Goal: Task Accomplishment & Management: Complete application form

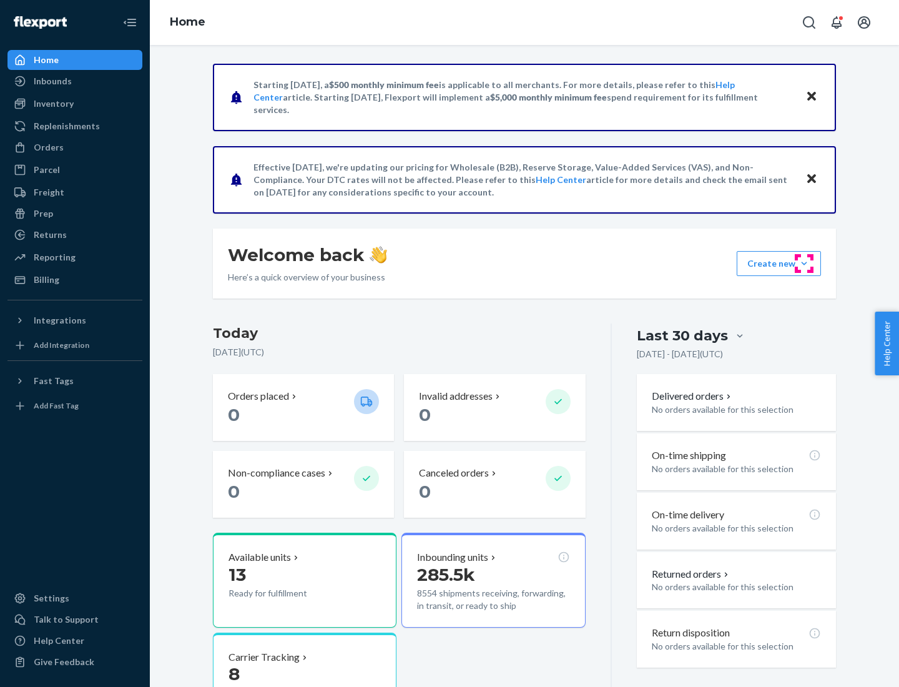
click at [804, 263] on button "Create new Create new inbound Create new order Create new product" at bounding box center [779, 263] width 84 height 25
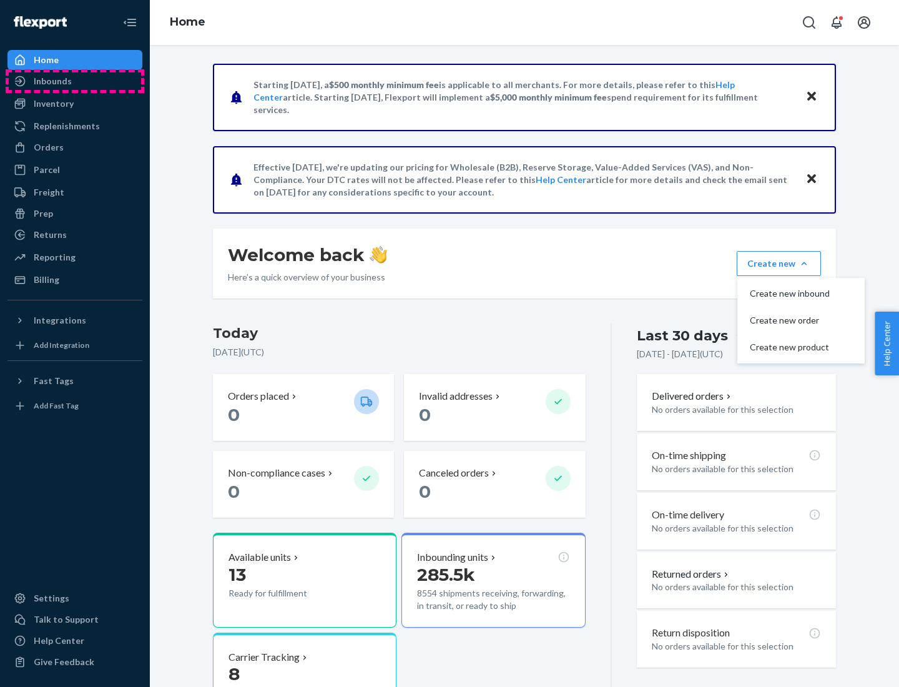
click at [75, 81] on div "Inbounds" at bounding box center [75, 80] width 132 height 17
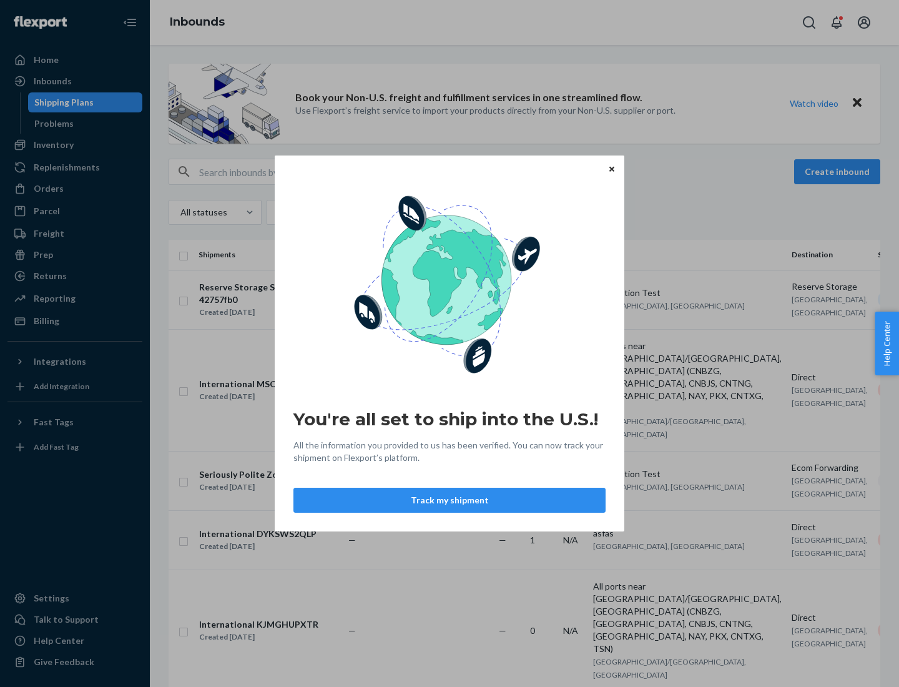
click at [450, 500] on button "Track my shipment" at bounding box center [449, 500] width 312 height 25
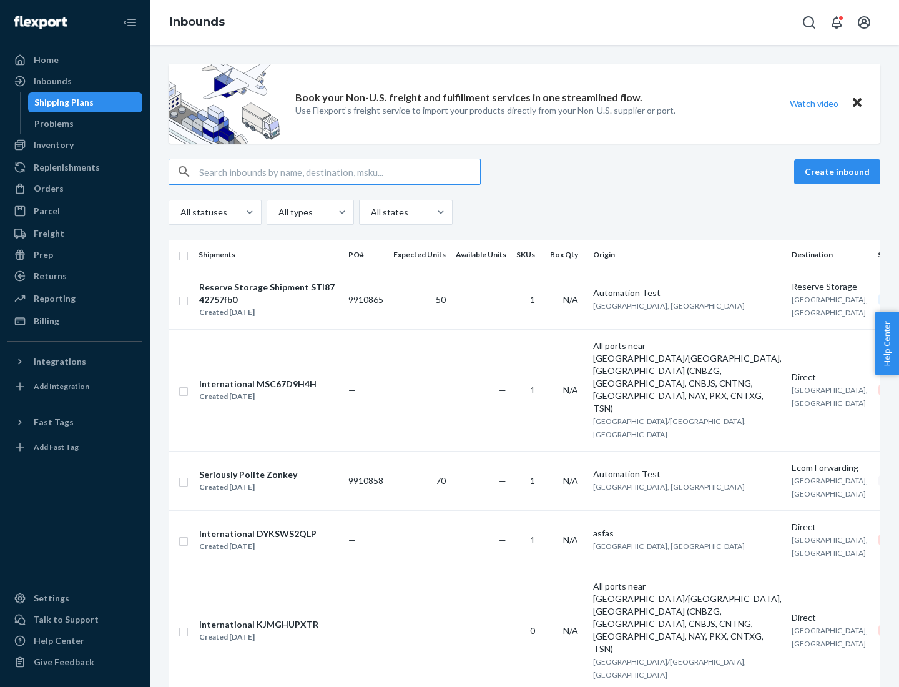
click at [839, 172] on button "Create inbound" at bounding box center [837, 171] width 86 height 25
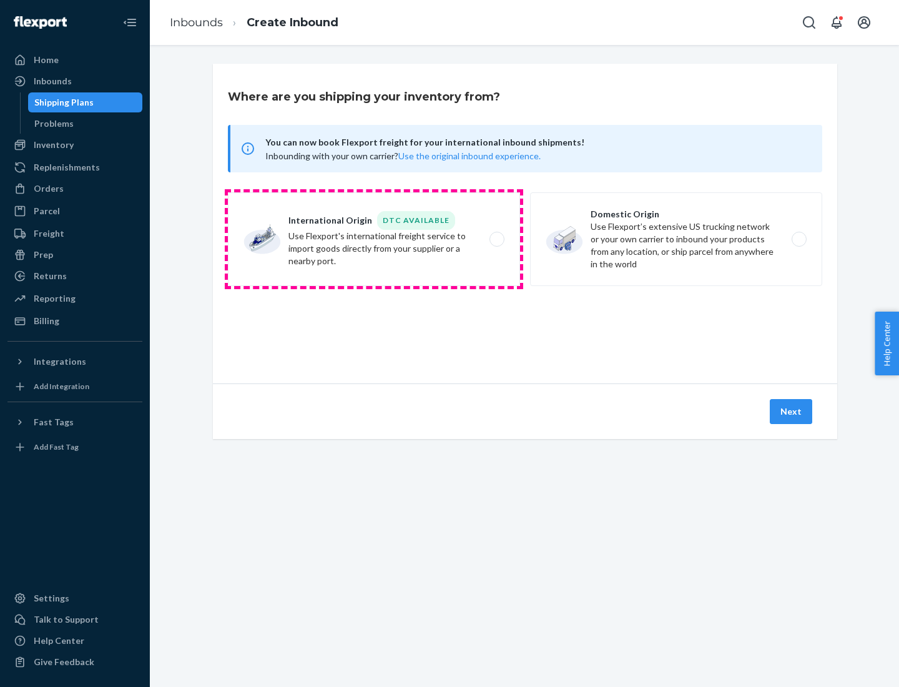
click at [374, 239] on label "International Origin DTC Available Use Flexport's international freight service…" at bounding box center [374, 239] width 292 height 94
click at [496, 239] on input "International Origin DTC Available Use Flexport's international freight service…" at bounding box center [500, 239] width 8 height 8
radio input "true"
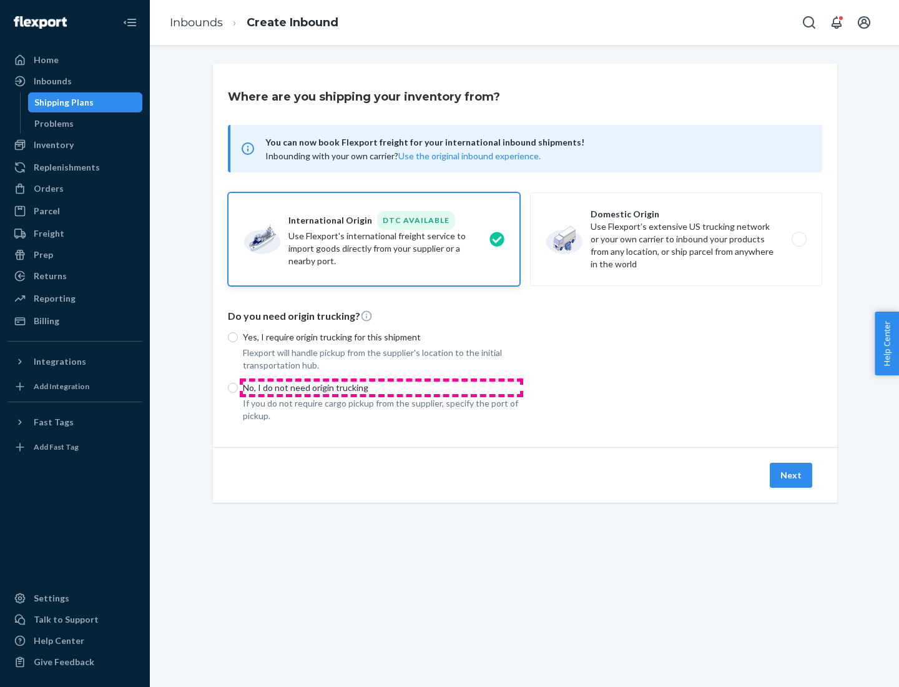
click at [381, 387] on p "No, I do not need origin trucking" at bounding box center [381, 387] width 277 height 12
click at [238, 387] on input "No, I do not need origin trucking" at bounding box center [233, 388] width 10 height 10
radio input "true"
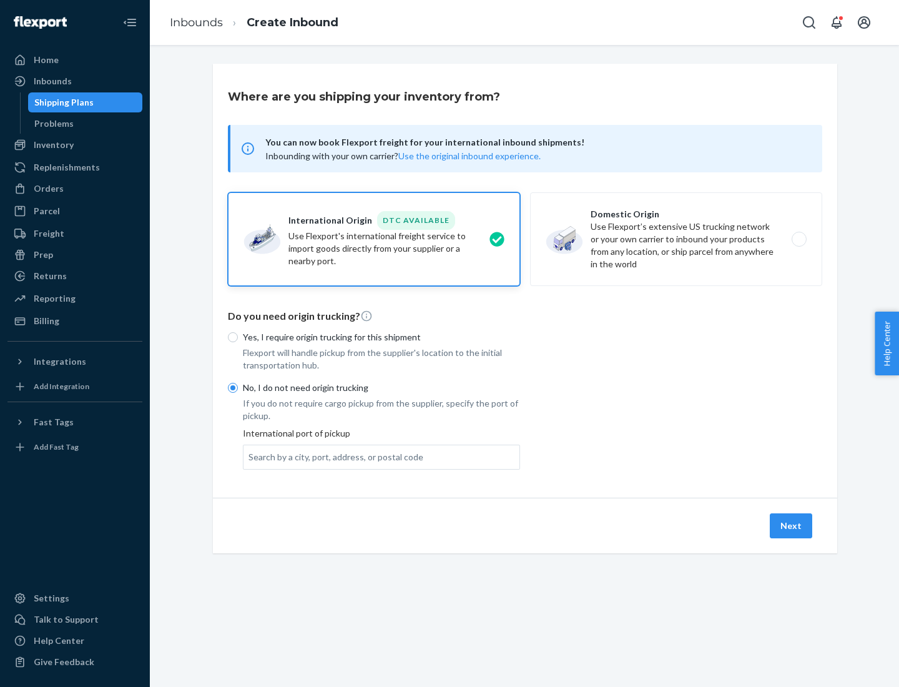
click at [333, 456] on div "Search by a city, port, address, or postal code" at bounding box center [335, 457] width 175 height 12
click at [250, 456] on input "Search by a city, port, address, or postal code" at bounding box center [248, 457] width 1 height 12
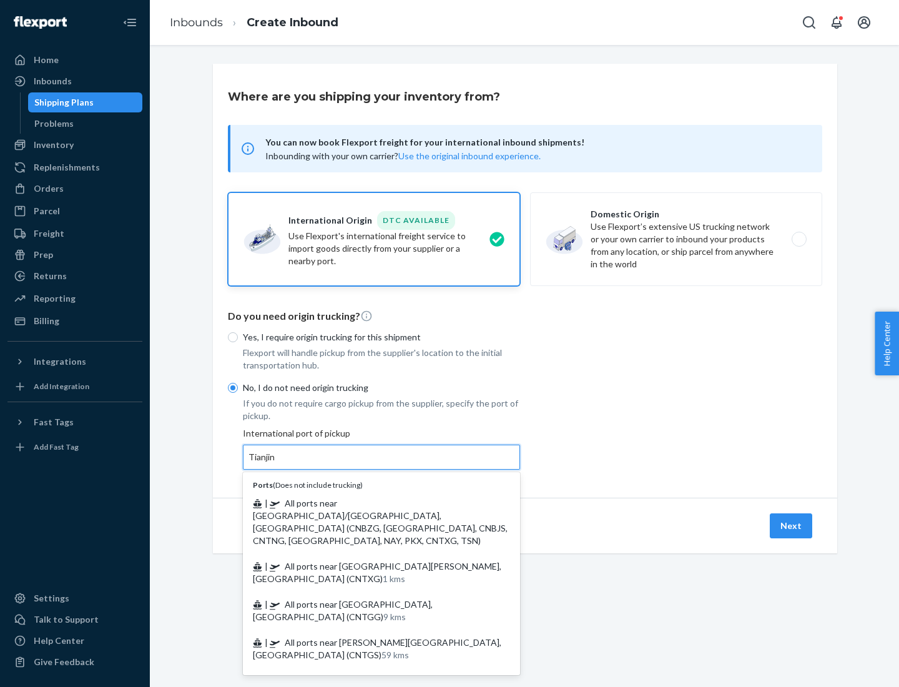
click at [369, 503] on span "| All ports near [GEOGRAPHIC_DATA]/[GEOGRAPHIC_DATA], [GEOGRAPHIC_DATA] (CNBZG,…" at bounding box center [380, 522] width 255 height 48
click at [276, 463] on input "Tianjin" at bounding box center [261, 457] width 27 height 12
type input "All ports near [GEOGRAPHIC_DATA]/[GEOGRAPHIC_DATA], [GEOGRAPHIC_DATA] (CNBZG, […"
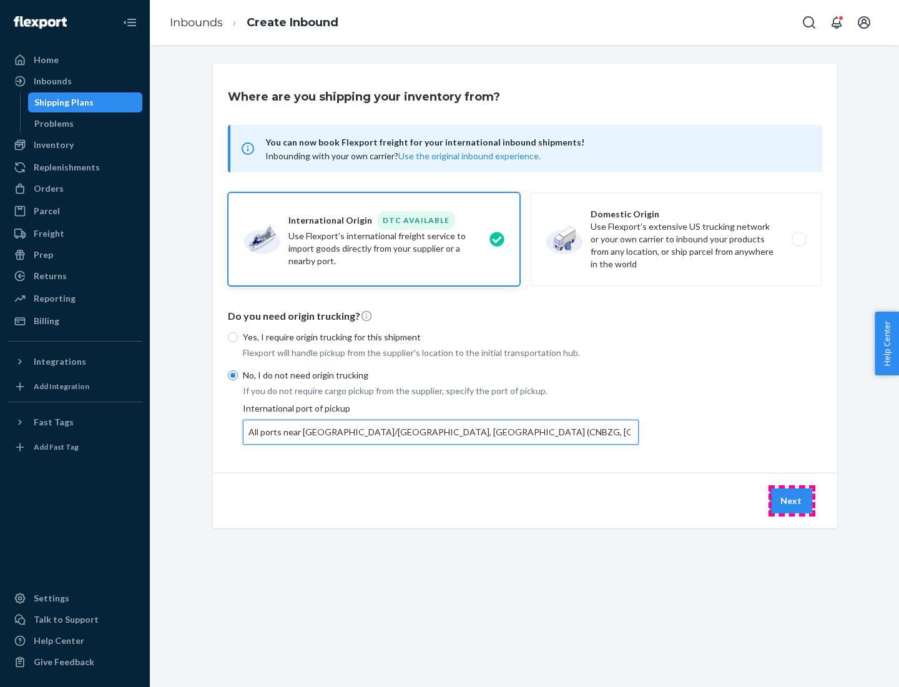
click at [792, 500] on button "Next" at bounding box center [791, 500] width 42 height 25
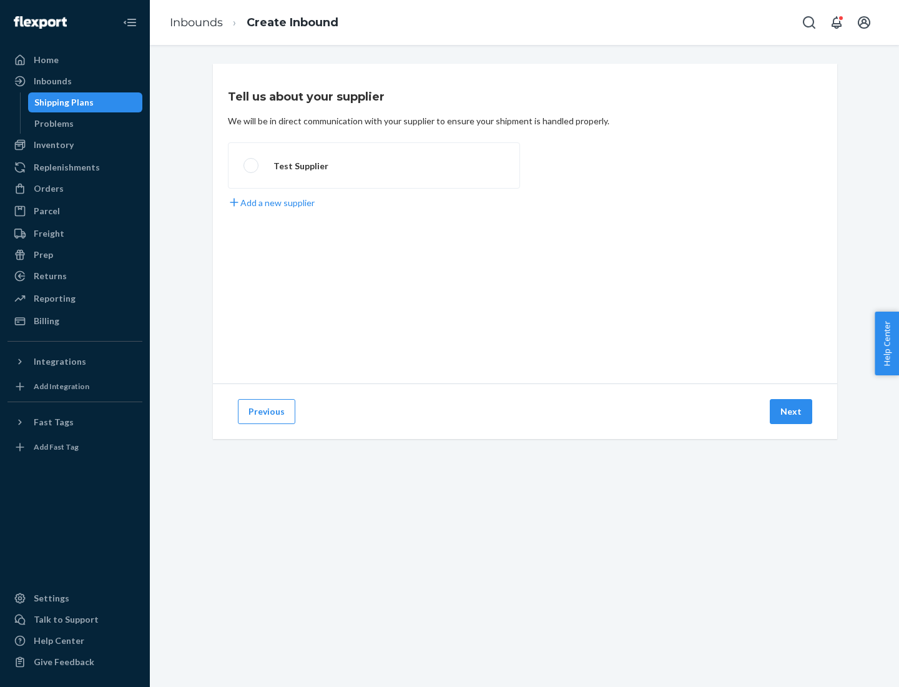
click at [374, 165] on label "Test Supplier" at bounding box center [374, 165] width 292 height 46
click at [252, 165] on input "Test Supplier" at bounding box center [248, 166] width 8 height 8
radio input "true"
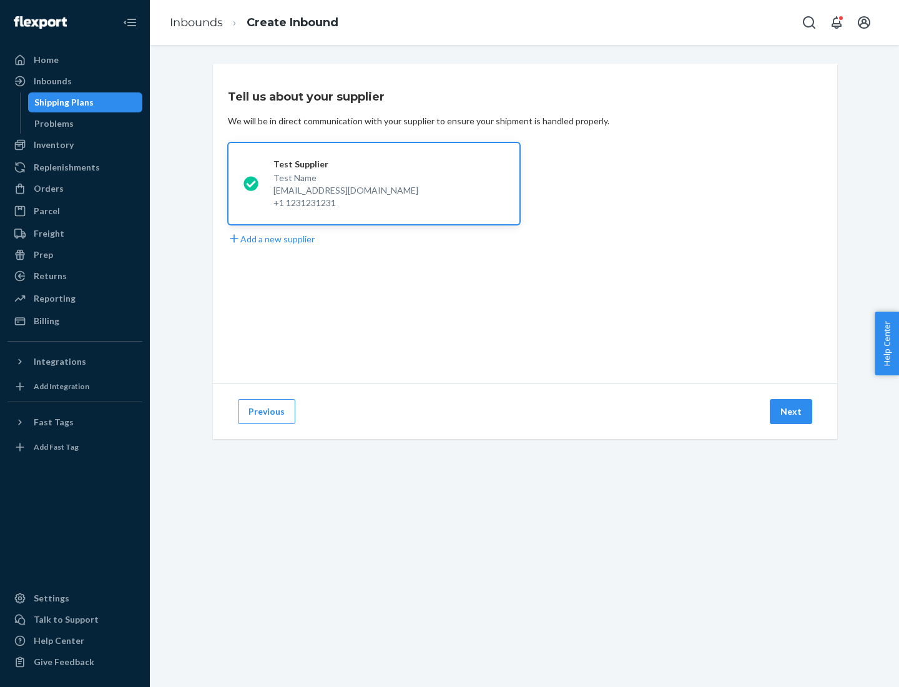
click at [792, 411] on button "Next" at bounding box center [791, 411] width 42 height 25
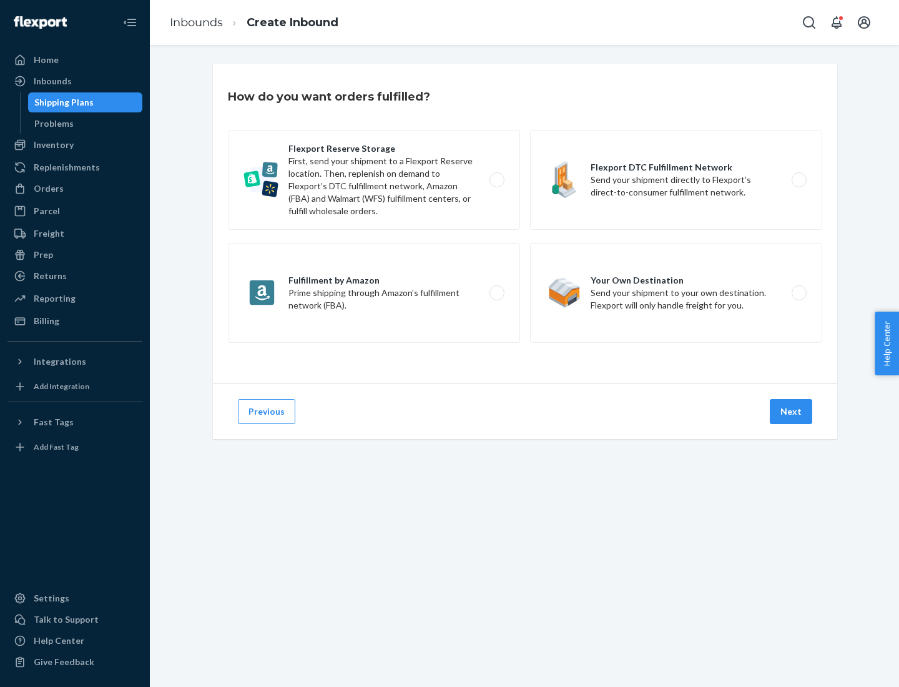
click at [525, 224] on div "Flexport Reserve Storage First, send your shipment to a Flexport Reserve locati…" at bounding box center [525, 238] width 594 height 216
click at [676, 180] on label "Flexport DTC Fulfillment Network Send your shipment directly to Flexport’s dire…" at bounding box center [676, 180] width 292 height 100
click at [799, 180] on input "Flexport DTC Fulfillment Network Send your shipment directly to Flexport’s dire…" at bounding box center [803, 180] width 8 height 8
radio input "true"
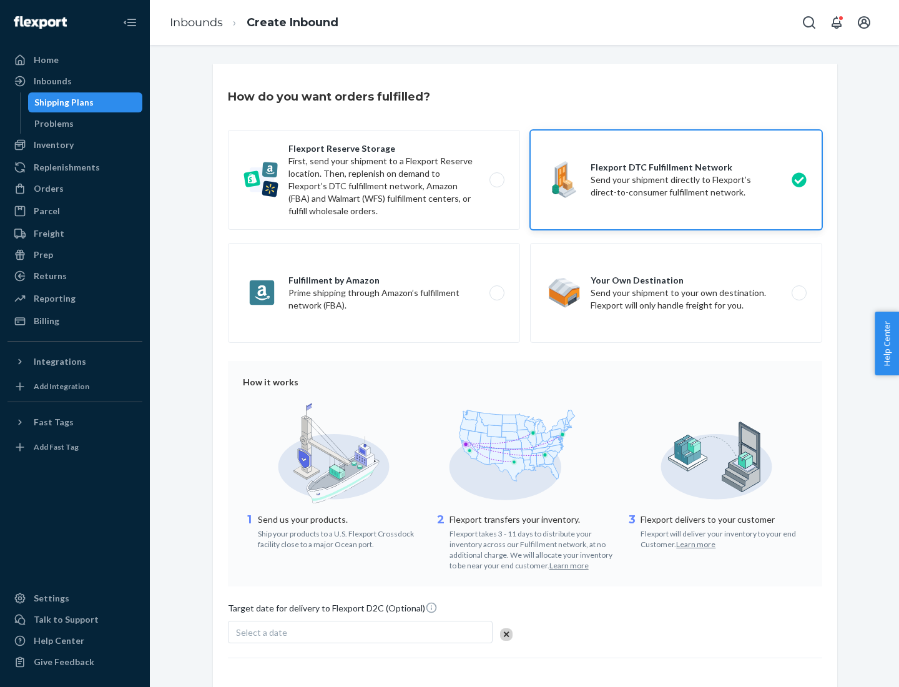
scroll to position [92, 0]
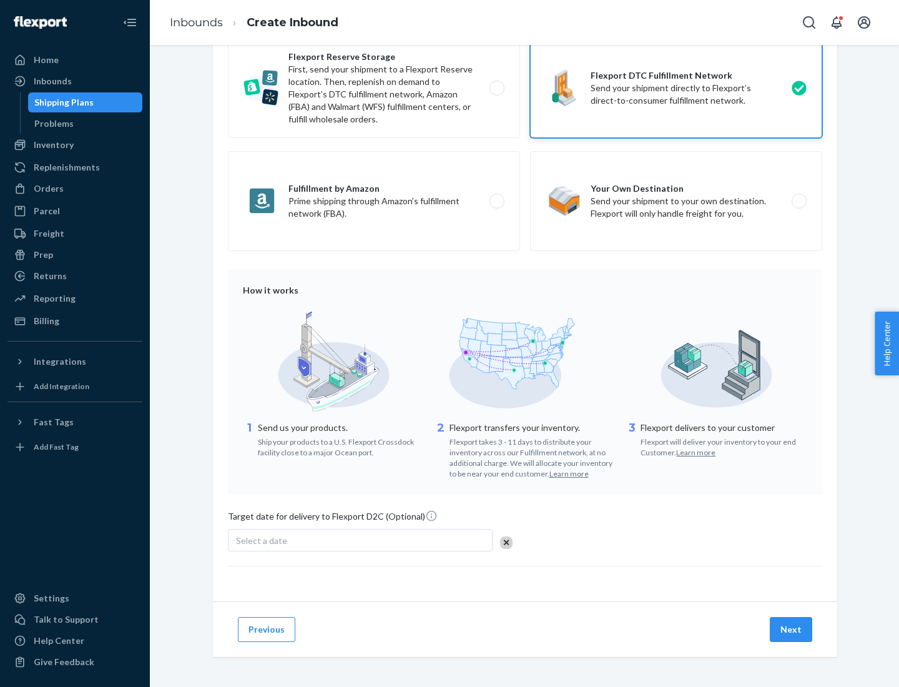
click at [792, 629] on button "Next" at bounding box center [791, 629] width 42 height 25
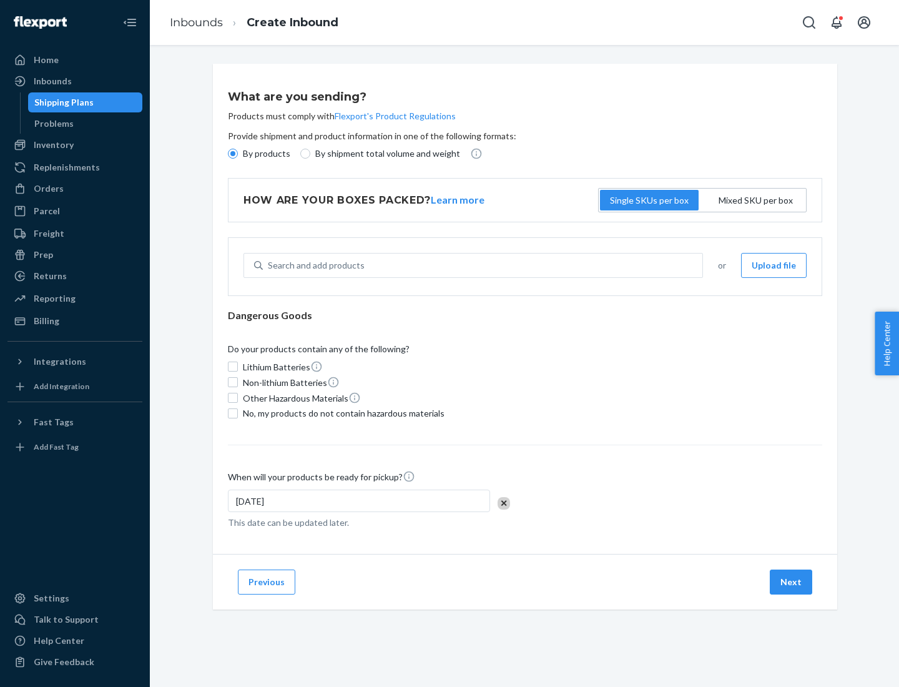
click at [265, 154] on p "By products" at bounding box center [266, 153] width 47 height 12
click at [238, 154] on input "By products" at bounding box center [233, 154] width 10 height 10
click at [314, 265] on div "Search and add products" at bounding box center [316, 265] width 97 height 12
click at [269, 265] on input "Search and add products" at bounding box center [268, 265] width 1 height 12
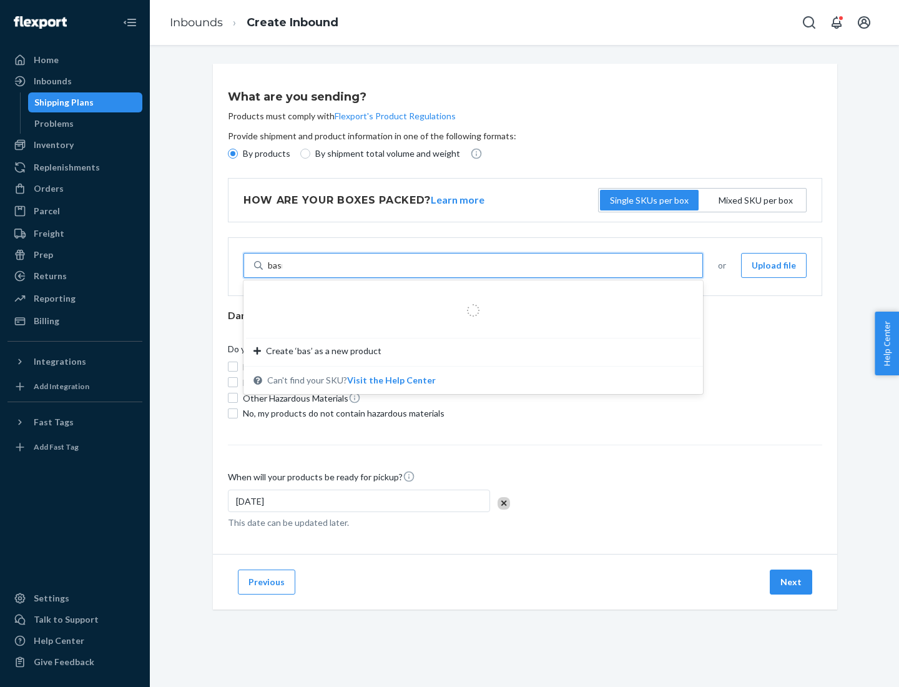
type input "basic"
click at [469, 295] on div "Basic Test Product 1" at bounding box center [468, 295] width 430 height 12
click at [288, 272] on input "basic" at bounding box center [278, 265] width 21 height 12
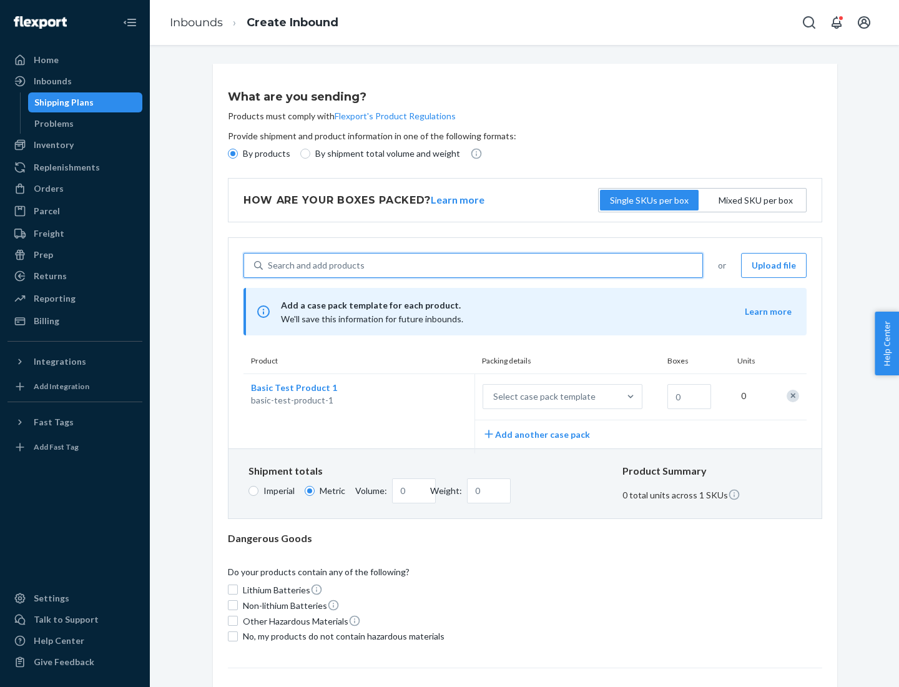
scroll to position [31, 0]
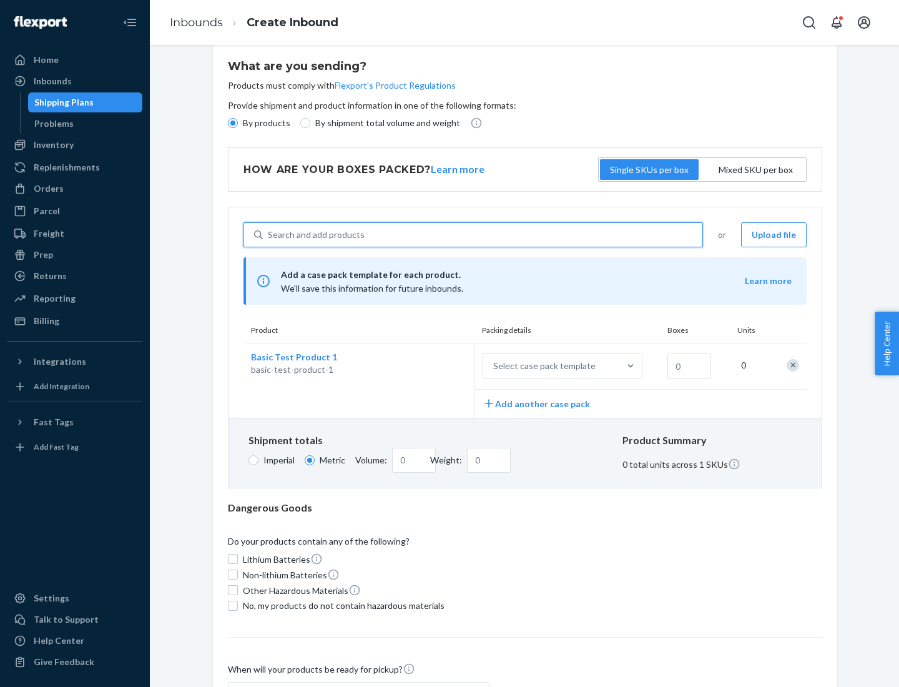
click at [542, 366] on div "Select case pack template" at bounding box center [544, 366] width 102 height 12
click at [431, 366] on input "Select case pack template" at bounding box center [431, 366] width 0 height 0
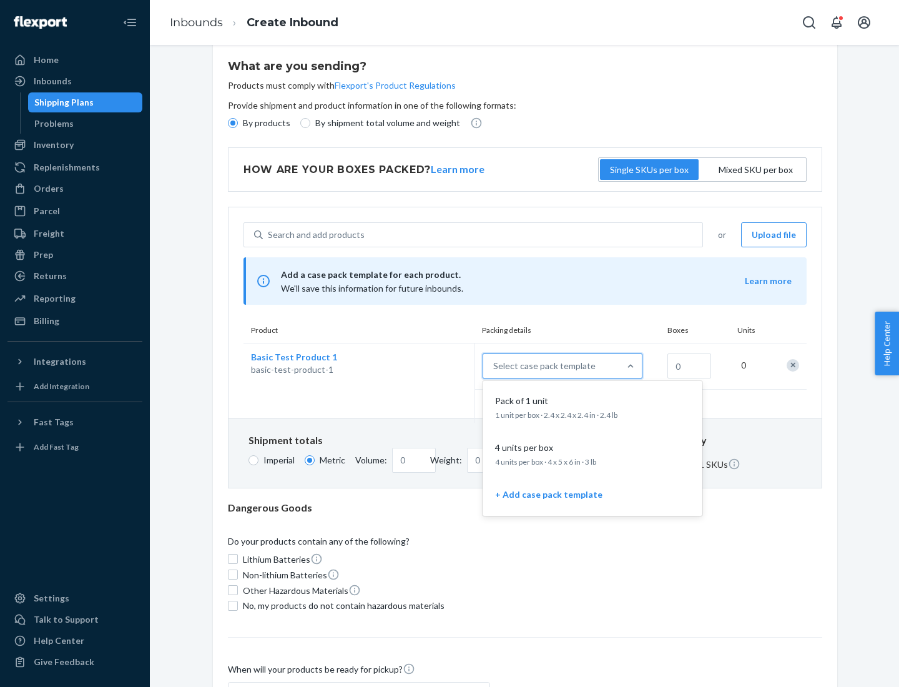
scroll to position [72, 0]
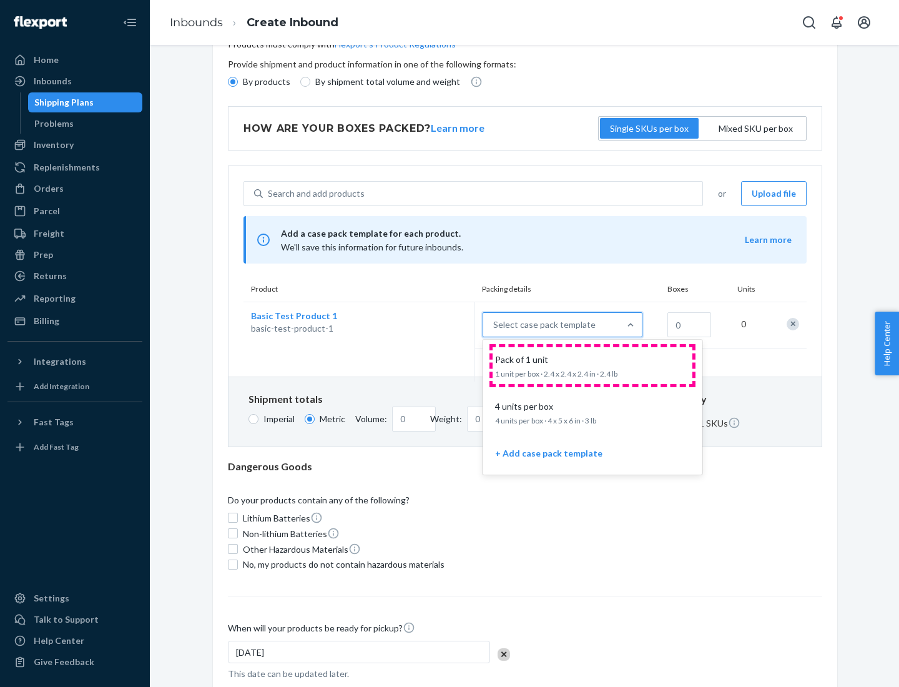
click at [593, 365] on div "Pack of 1 unit" at bounding box center [590, 359] width 200 height 12
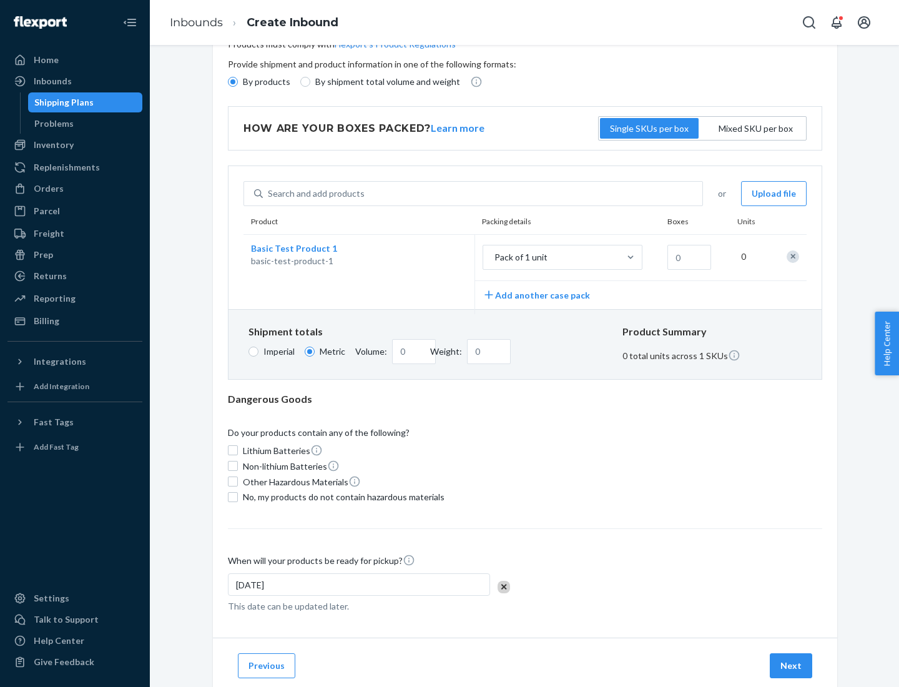
scroll to position [0, 0]
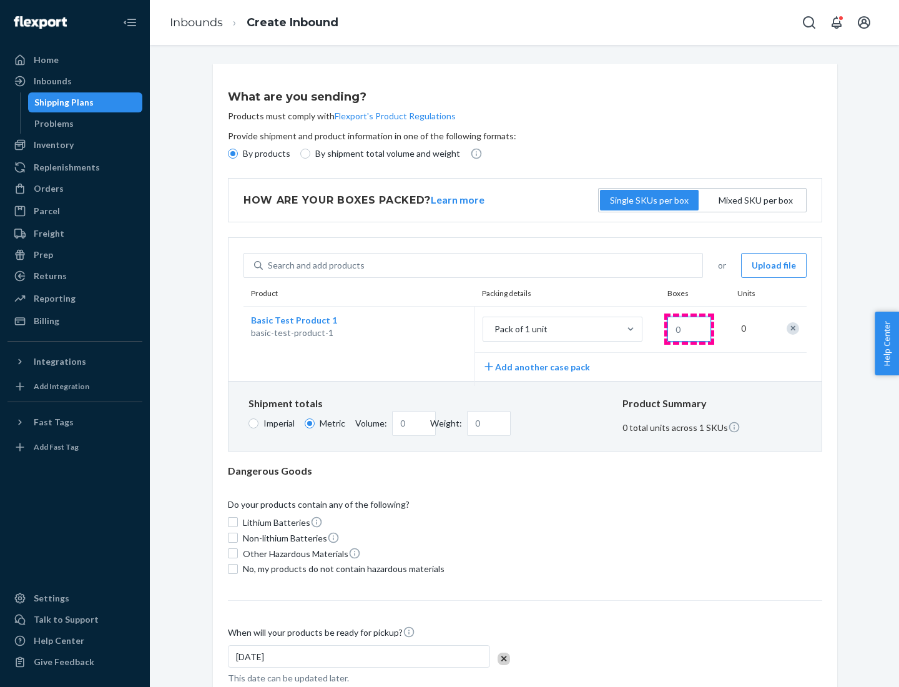
type input "1.09"
type input "1"
type input "10.89"
type input "10"
type input "0.02"
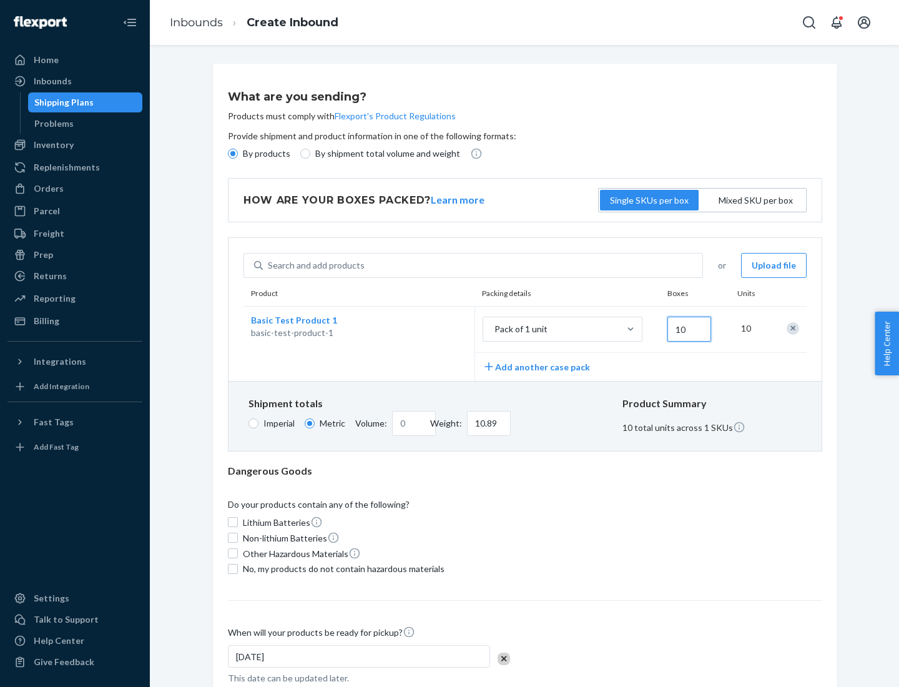
type input "108.86"
type input "100"
type input "0.23"
type input "1088.62"
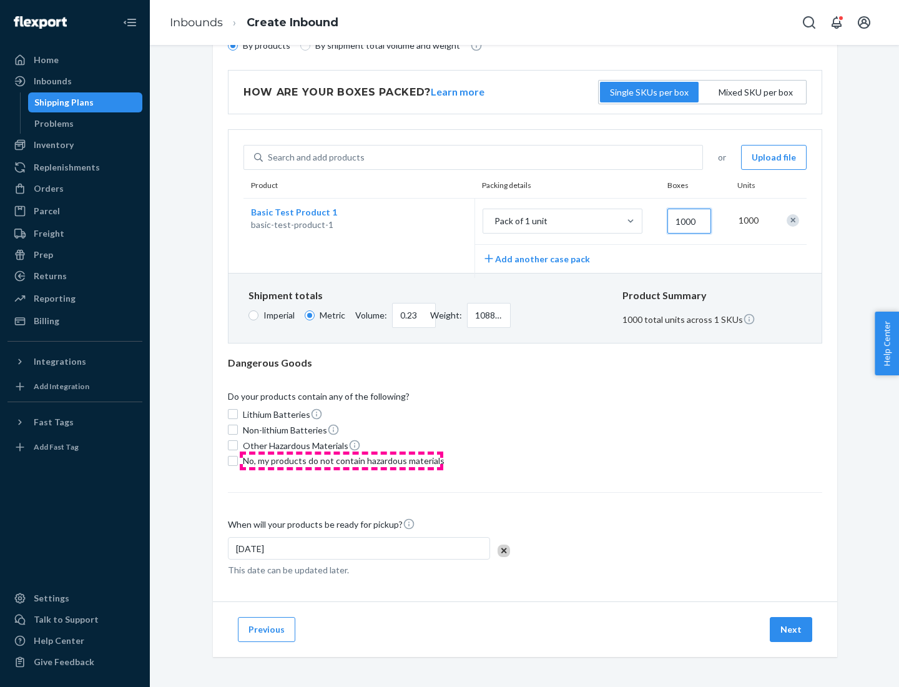
type input "1000"
click at [342, 460] on span "No, my products do not contain hazardous materials" at bounding box center [344, 461] width 202 height 12
click at [238, 460] on input "No, my products do not contain hazardous materials" at bounding box center [233, 461] width 10 height 10
checkbox input "true"
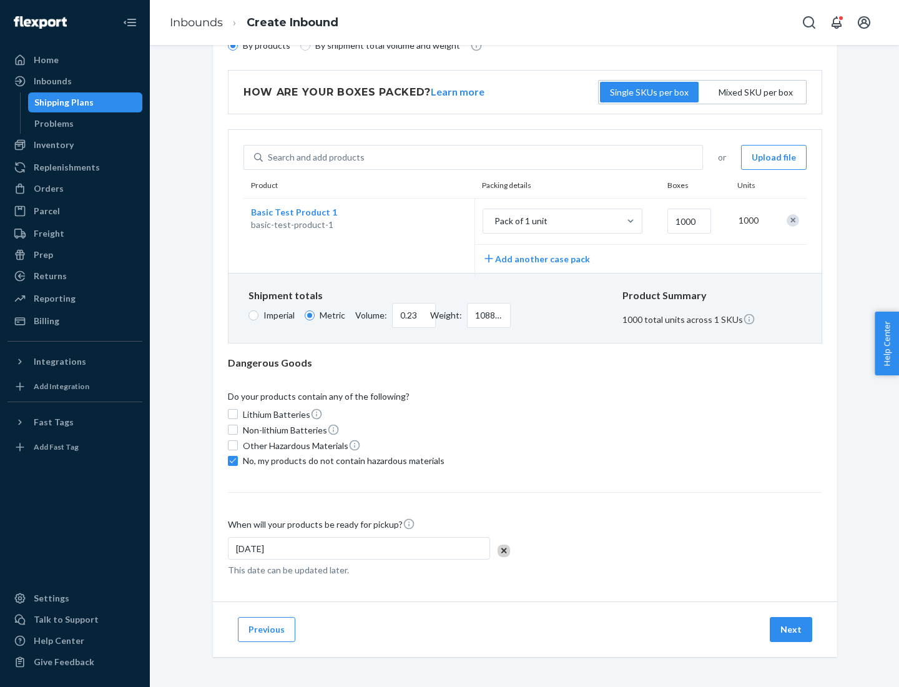
click at [792, 629] on button "Next" at bounding box center [791, 629] width 42 height 25
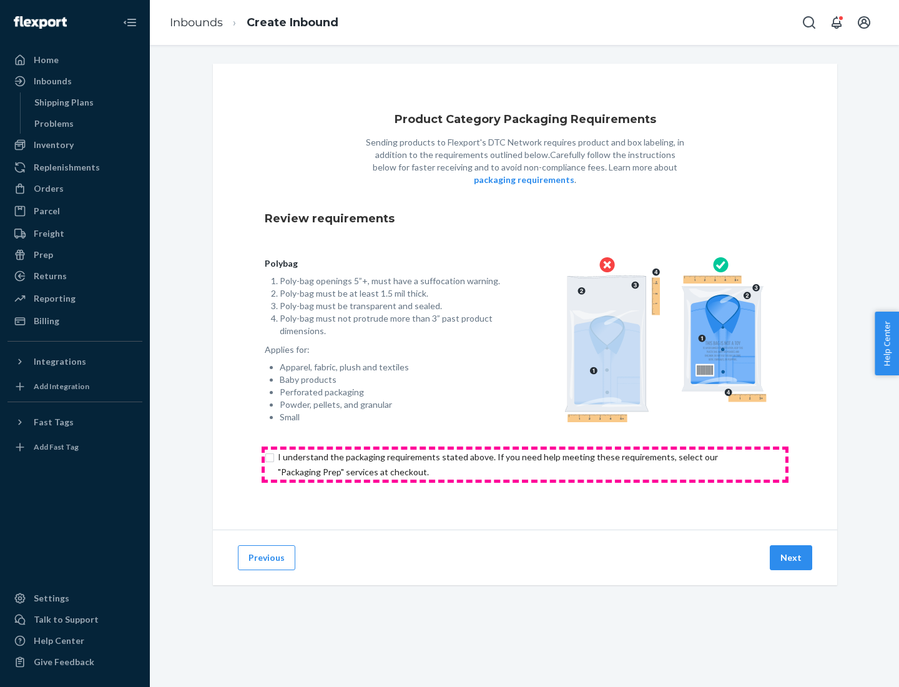
click at [525, 464] on input "checkbox" at bounding box center [525, 465] width 521 height 30
checkbox input "true"
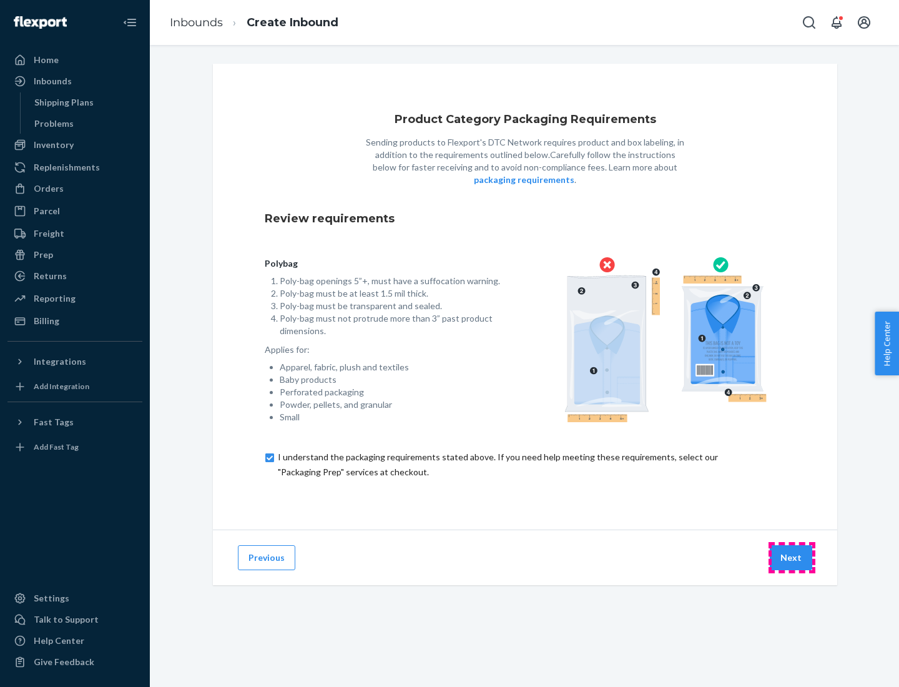
click at [792, 557] on button "Next" at bounding box center [791, 557] width 42 height 25
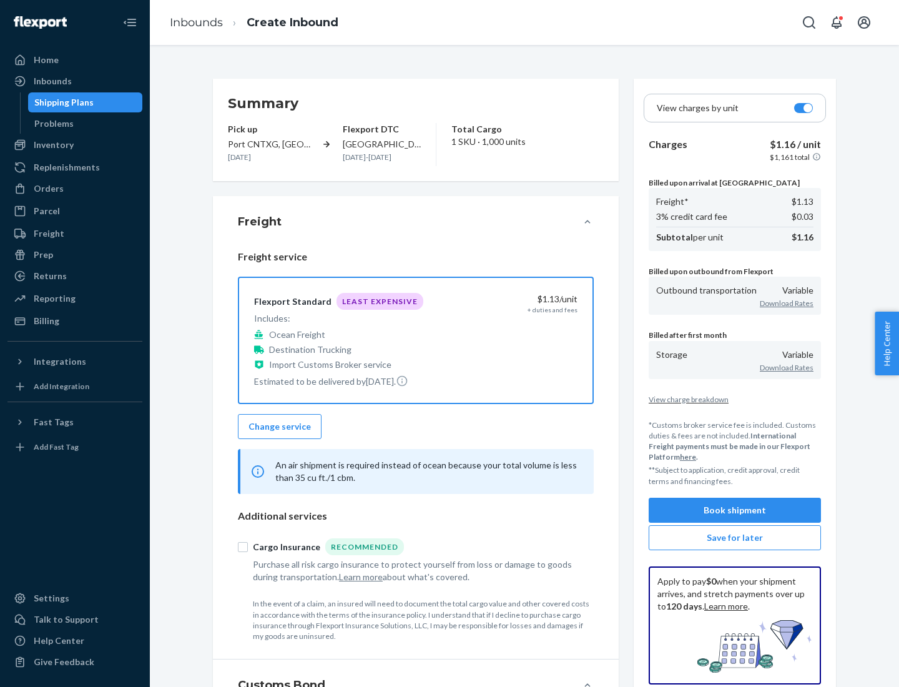
scroll to position [144, 0]
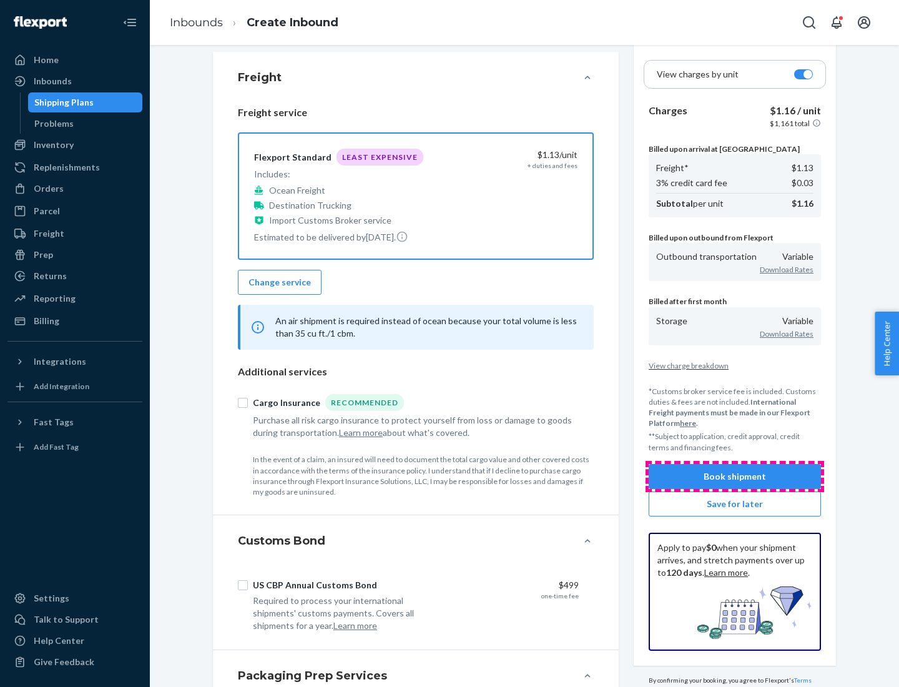
click at [735, 476] on button "Book shipment" at bounding box center [735, 476] width 172 height 25
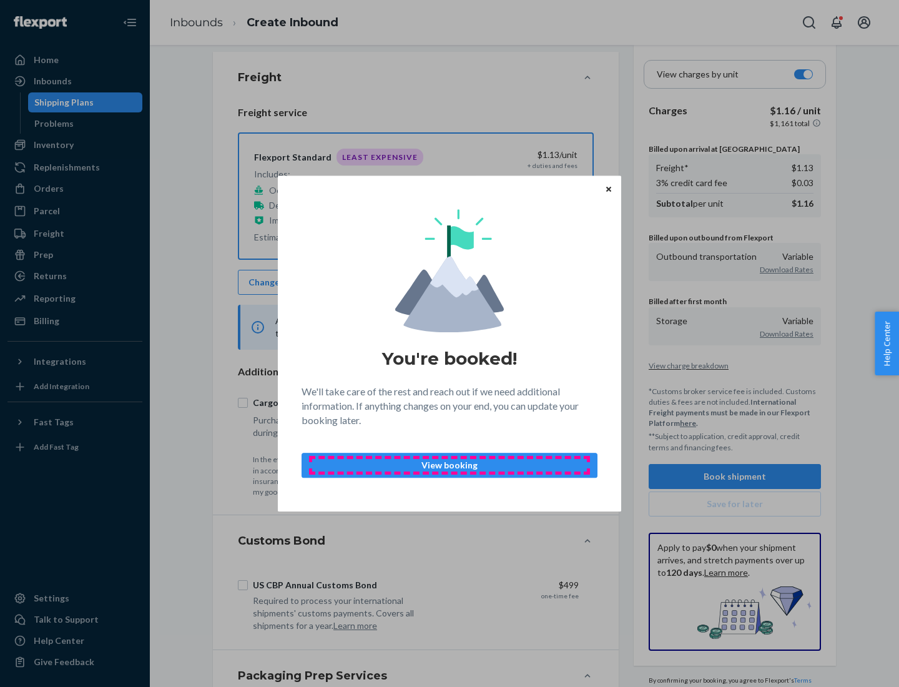
click at [450, 465] on p "View booking" at bounding box center [449, 465] width 275 height 12
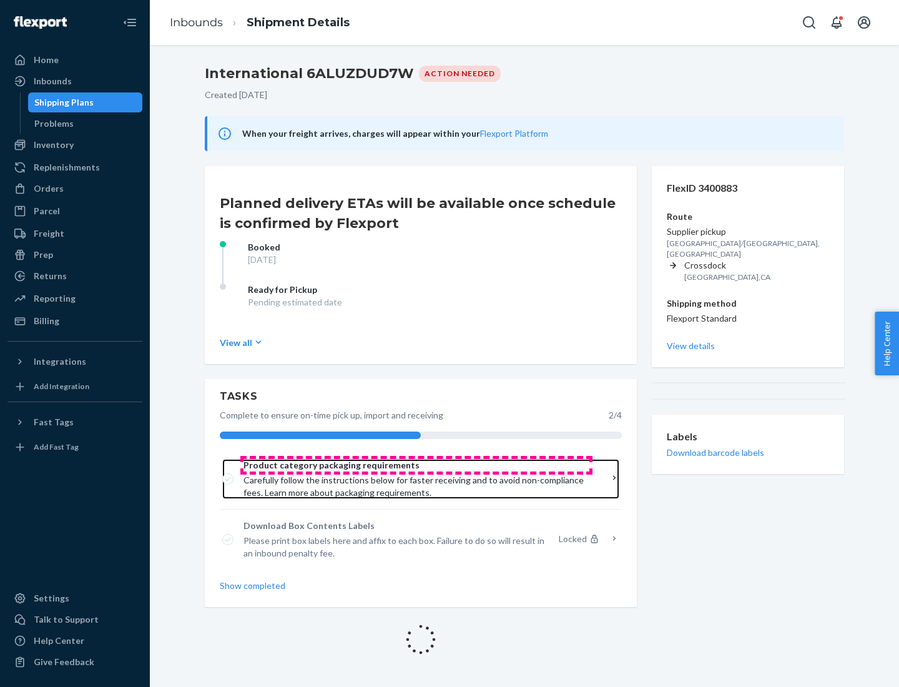
click at [416, 465] on span "Product category packaging requirements" at bounding box center [417, 465] width 346 height 12
